Goal: Task Accomplishment & Management: Manage account settings

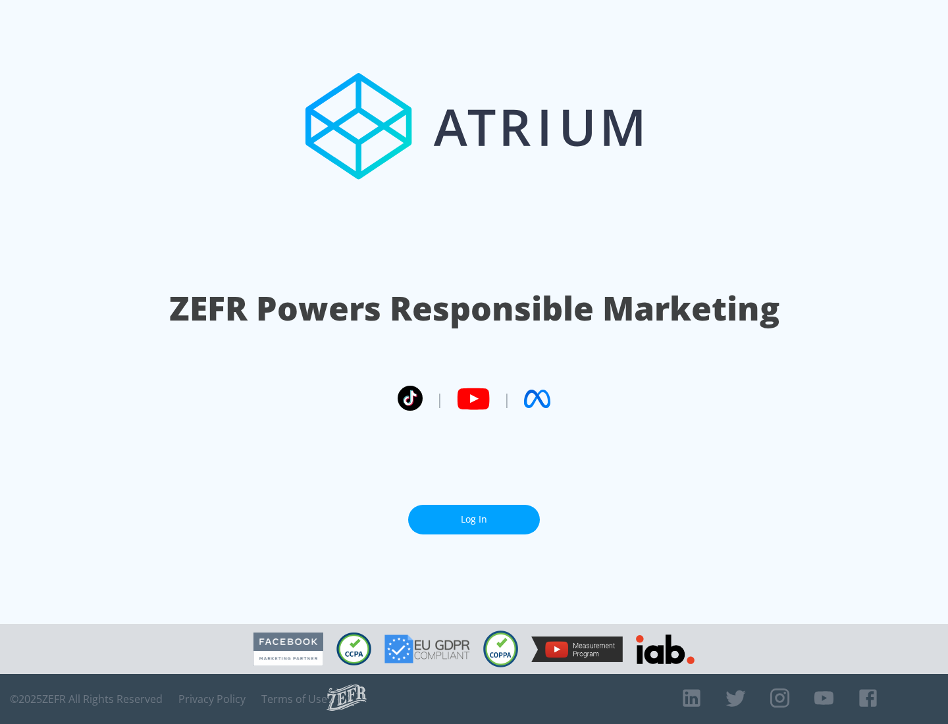
click at [474, 514] on link "Log In" at bounding box center [474, 520] width 132 height 30
